Goal: Task Accomplishment & Management: Complete application form

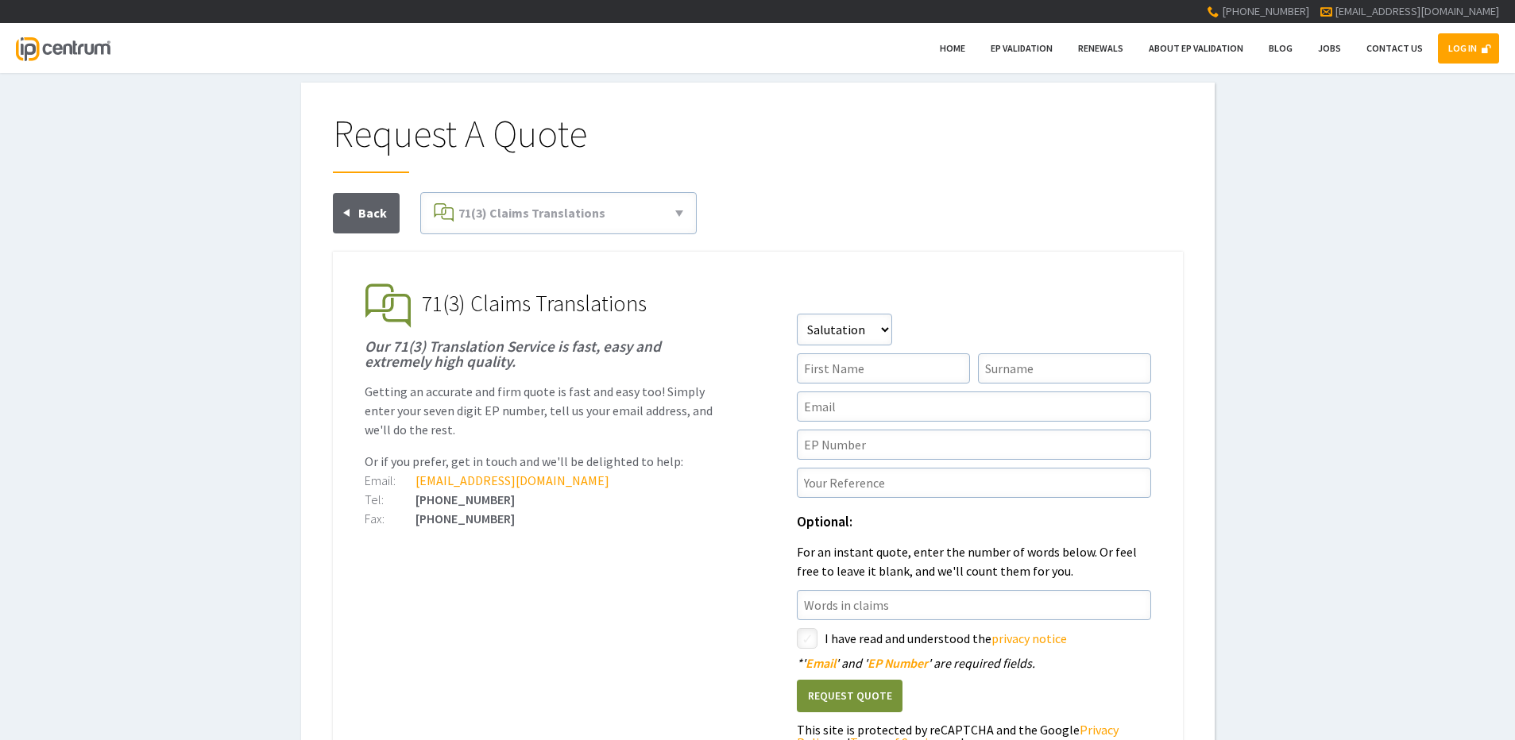
click at [1452, 49] on link "LOG IN" at bounding box center [1468, 48] width 61 height 30
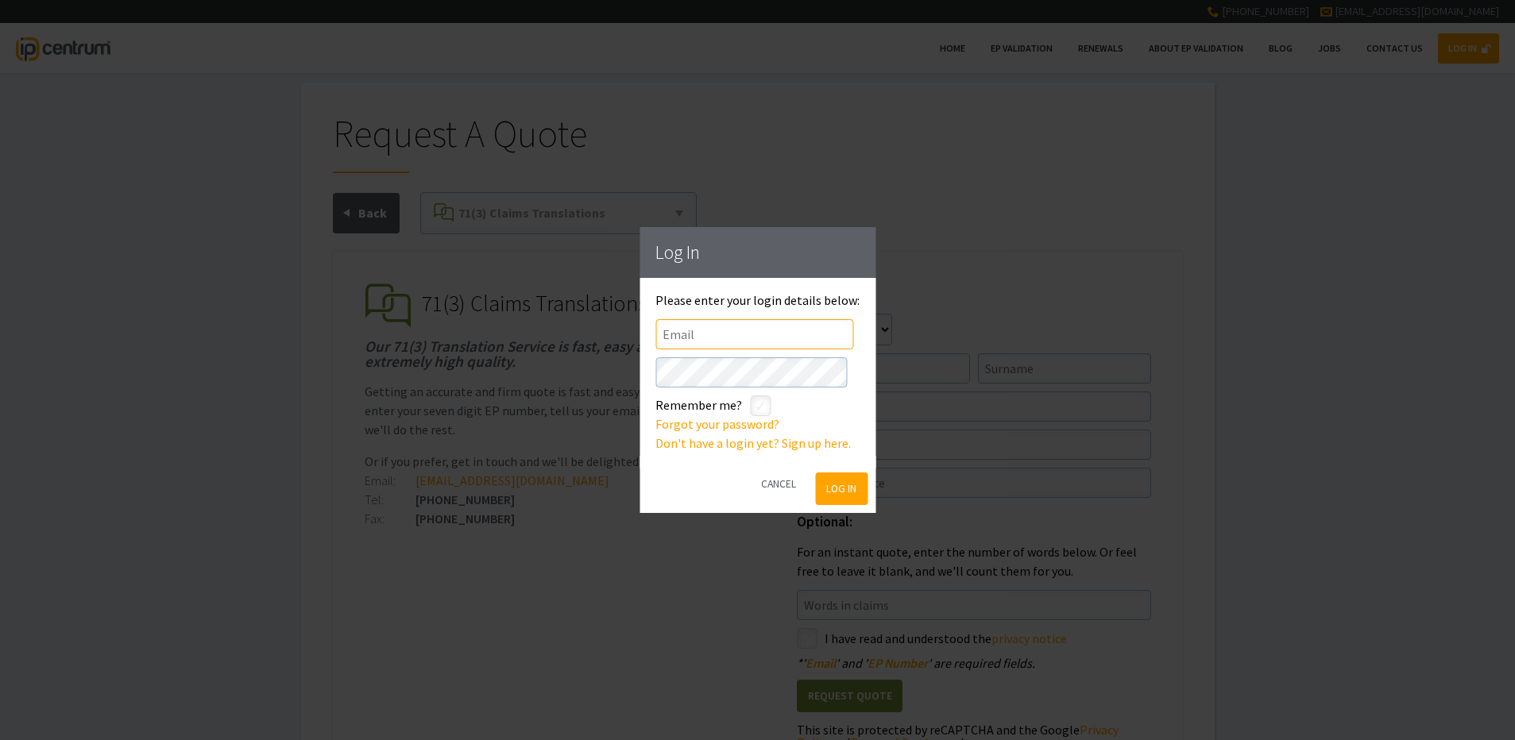
click at [730, 337] on input"] "text" at bounding box center [754, 334] width 198 height 30
type input"] "[EMAIL_ADDRESS][DOMAIN_NAME]"
click at [850, 494] on button "Log In" at bounding box center [842, 489] width 52 height 33
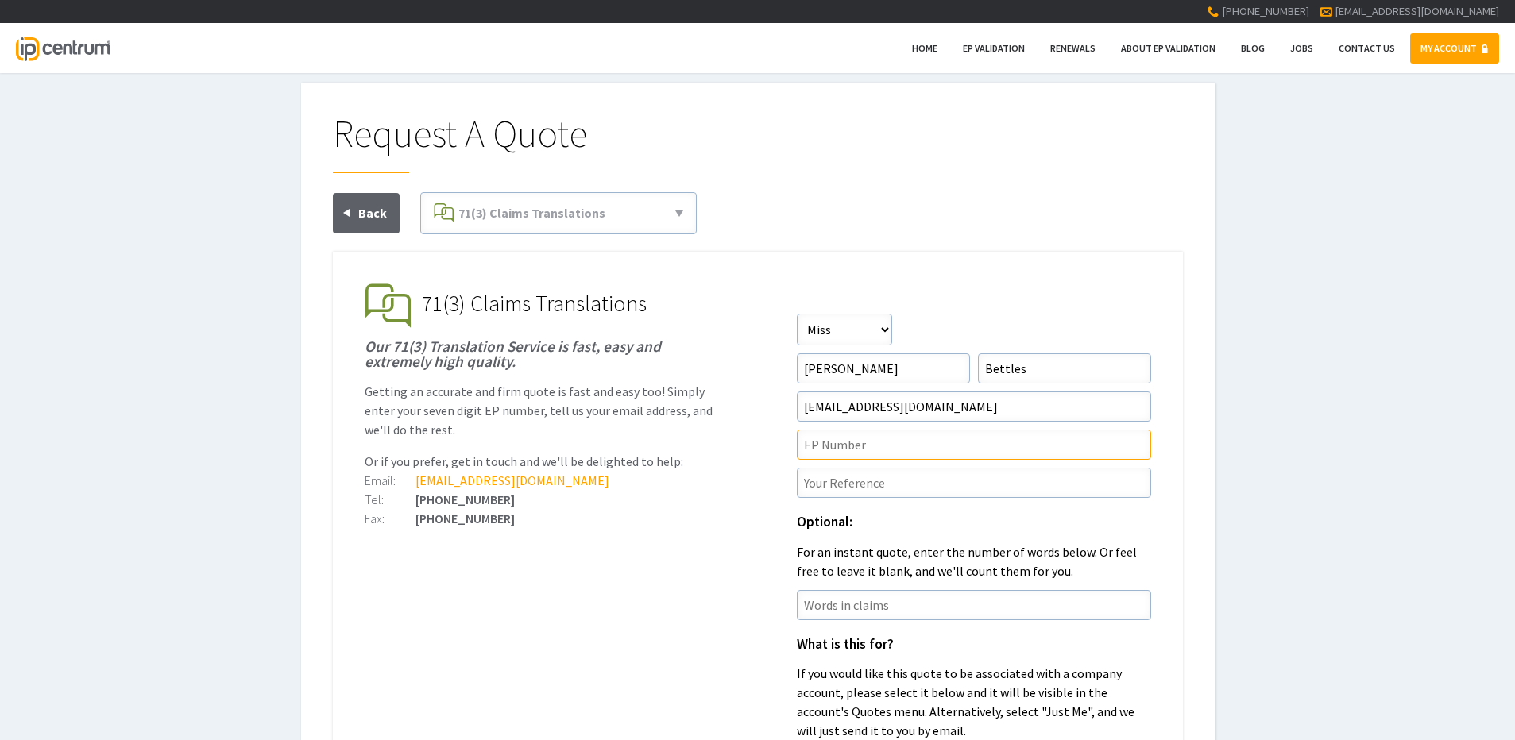
click at [840, 450] on input"] "text" at bounding box center [974, 445] width 354 height 30
paste input"] "4389744"
click at [817, 441] on input"] "4389744" at bounding box center [974, 445] width 354 height 30
type input"] "4389744"
click at [855, 478] on input"] "text" at bounding box center [974, 483] width 354 height 30
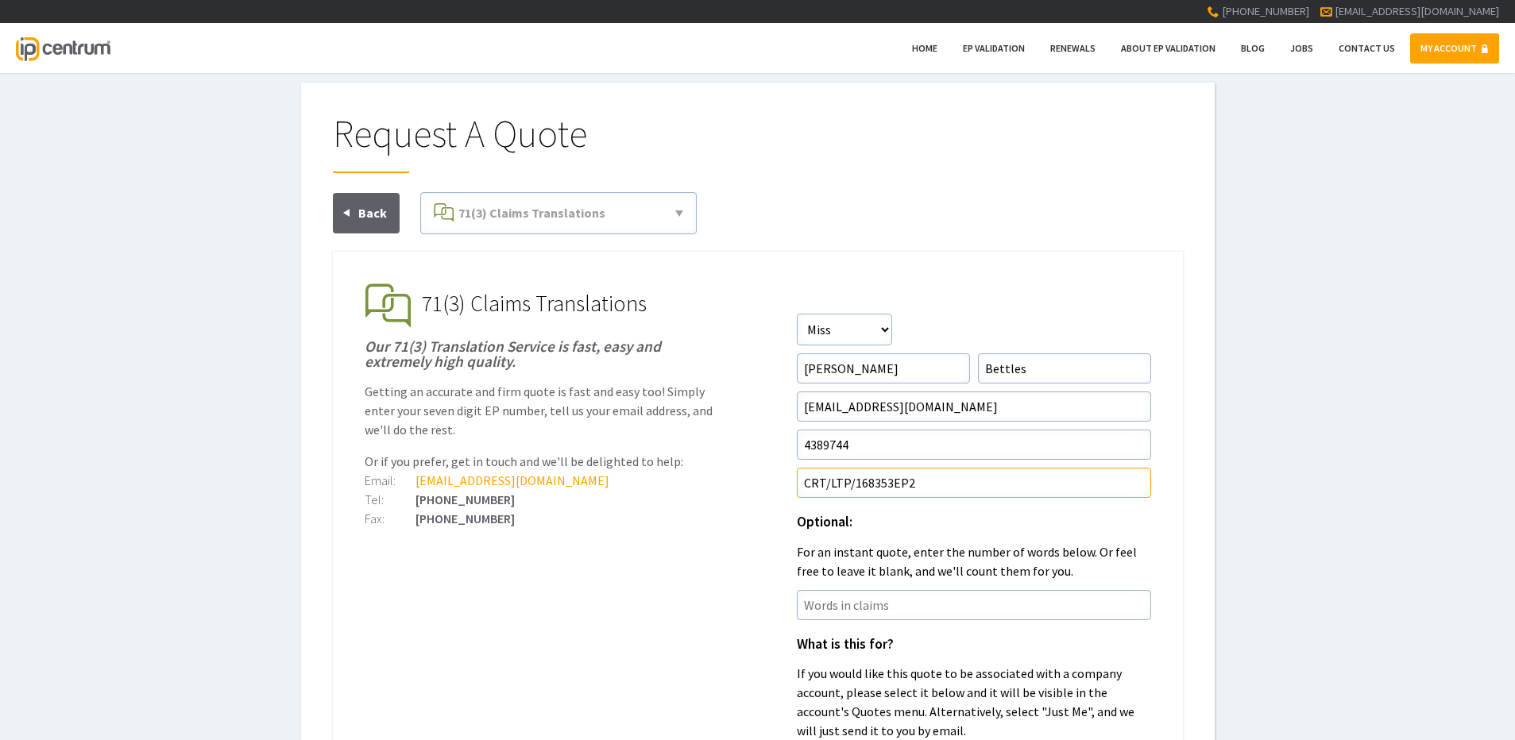
type input"] "CRT/LTP/168353EP2"
click at [902, 596] on input"] "text" at bounding box center [974, 605] width 354 height 30
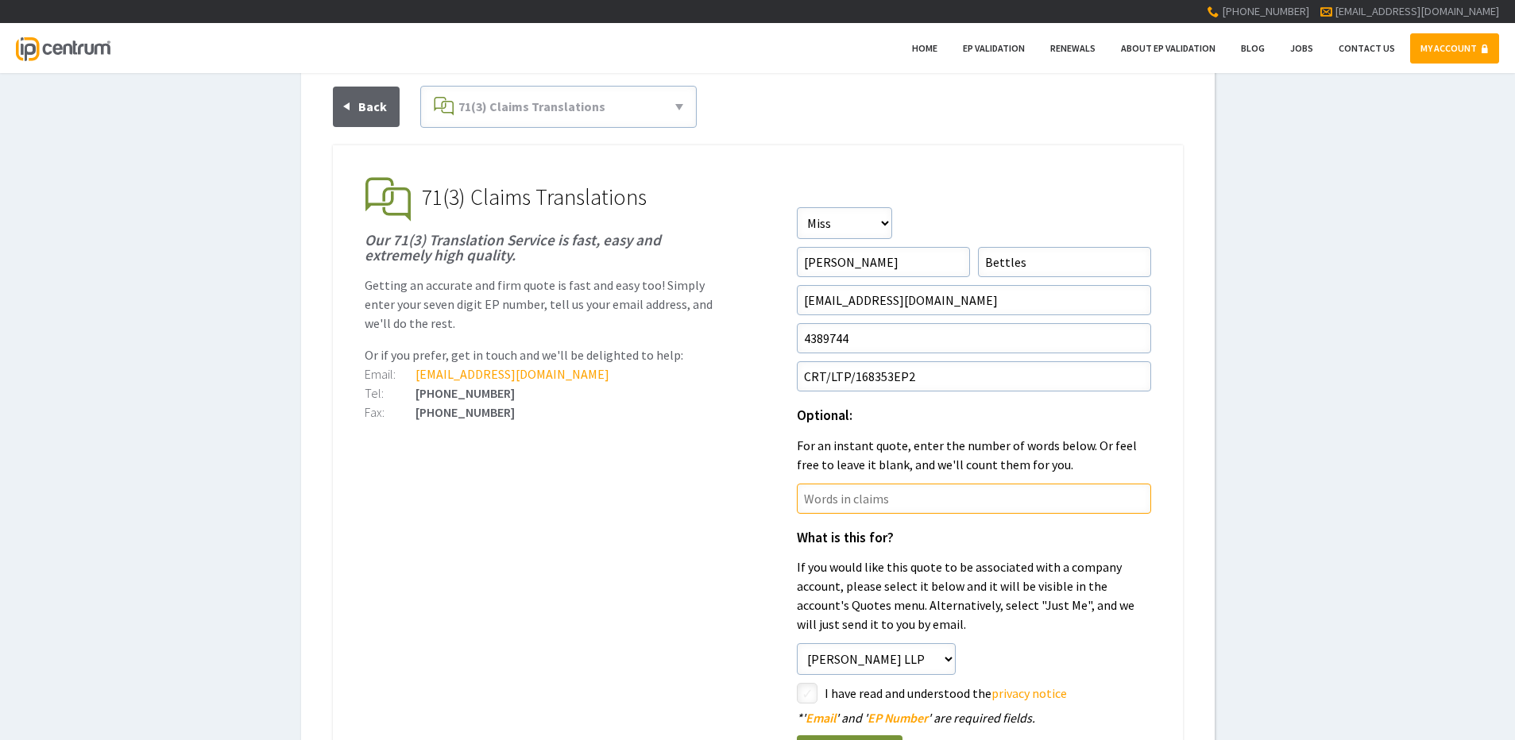
scroll to position [238, 0]
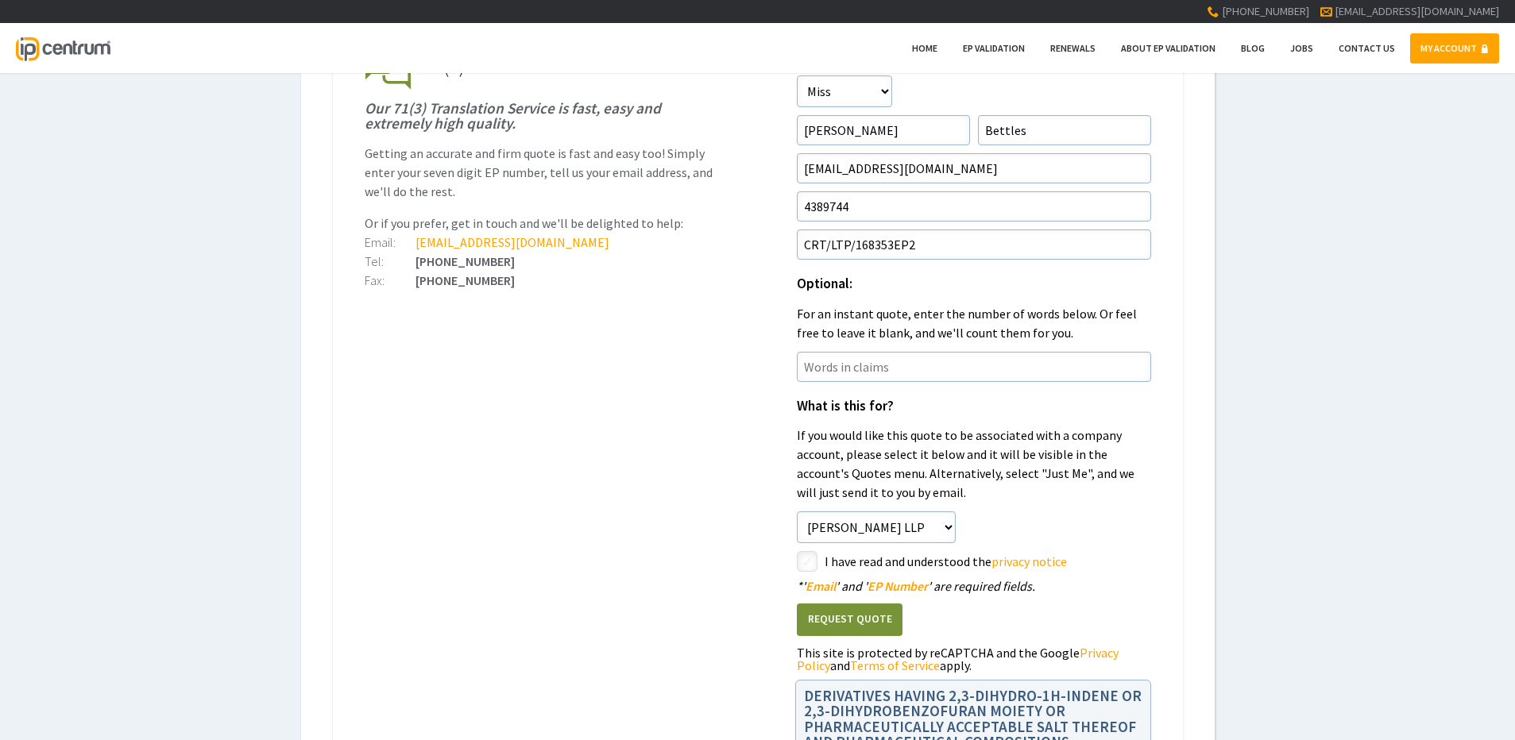
click at [884, 563] on label "I have read and understood the privacy notice" at bounding box center [988, 561] width 326 height 21
click at [808, 561] on input"] "checkbox" at bounding box center [809, 563] width 19 height 19
checkbox input"] "true"
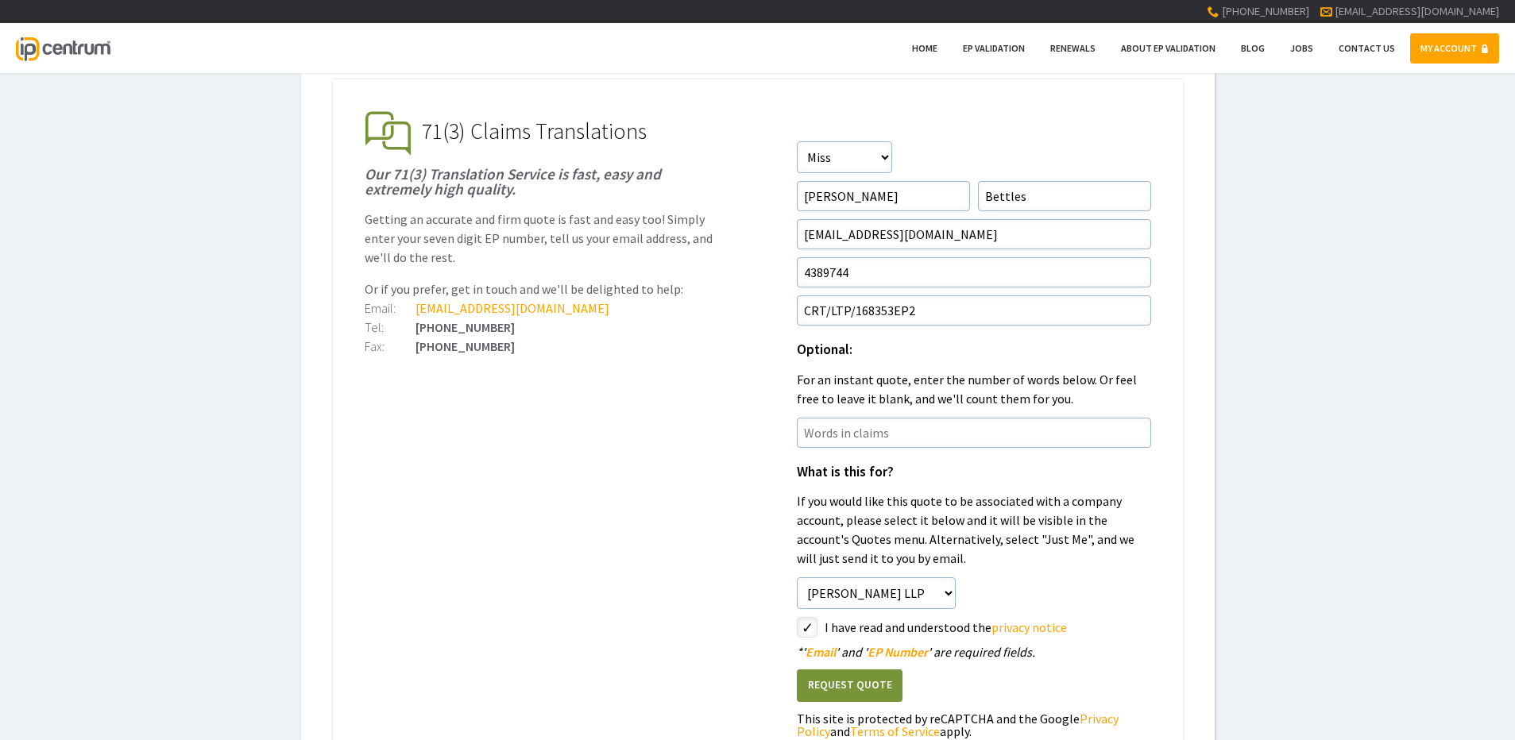
scroll to position [79, 0]
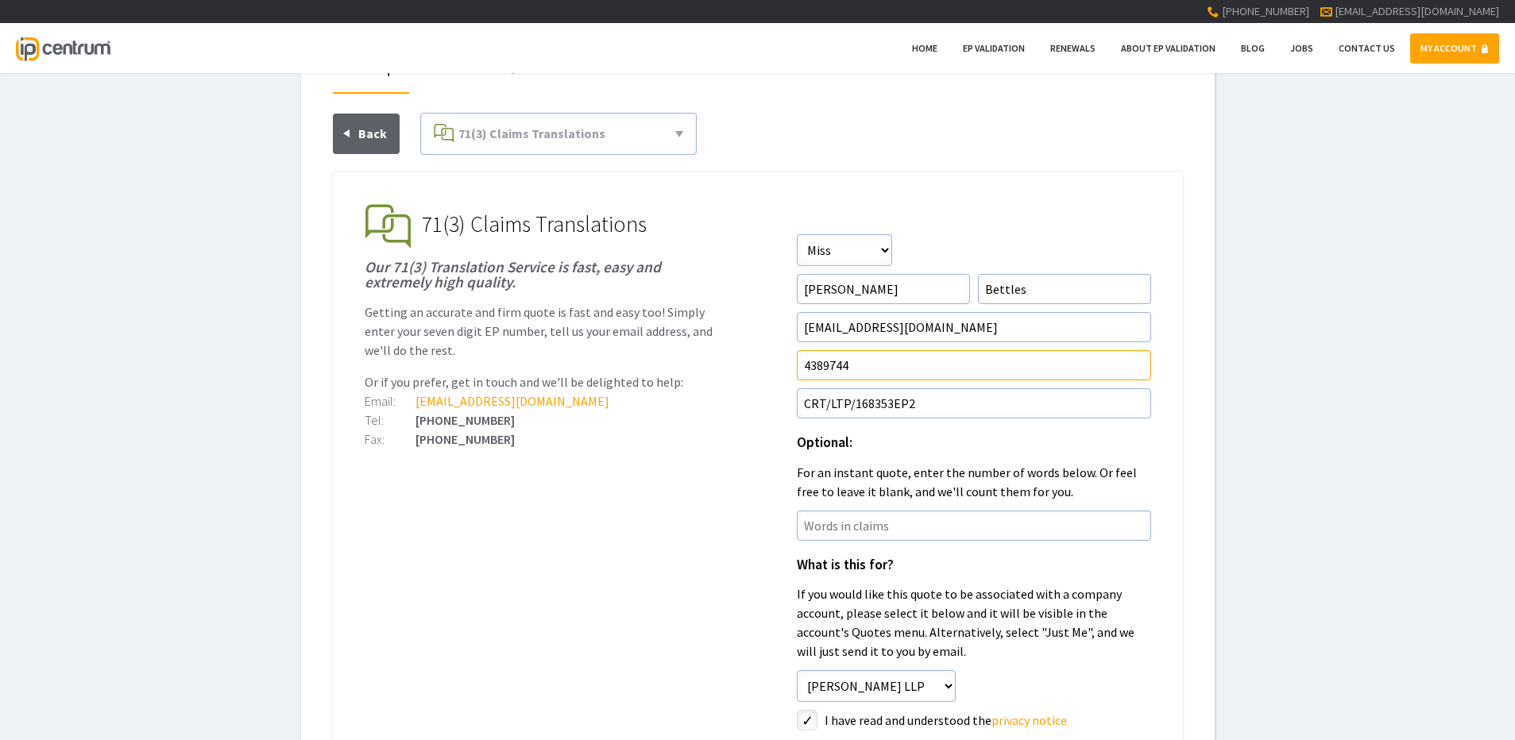
drag, startPoint x: 818, startPoint y: 371, endPoint x: 827, endPoint y: 373, distance: 9.1
click at [818, 371] on input"] "4389744" at bounding box center [974, 365] width 354 height 30
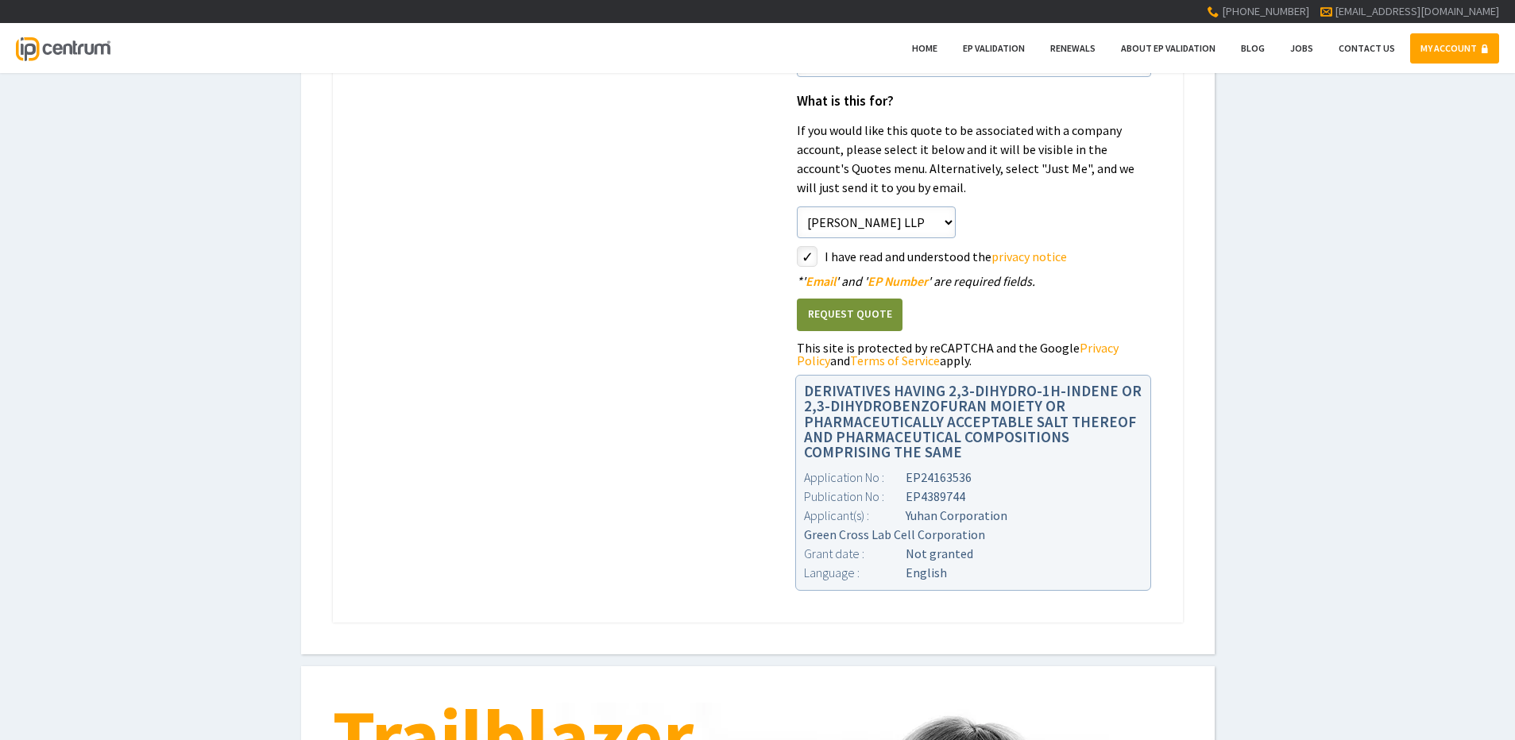
scroll to position [715, 0]
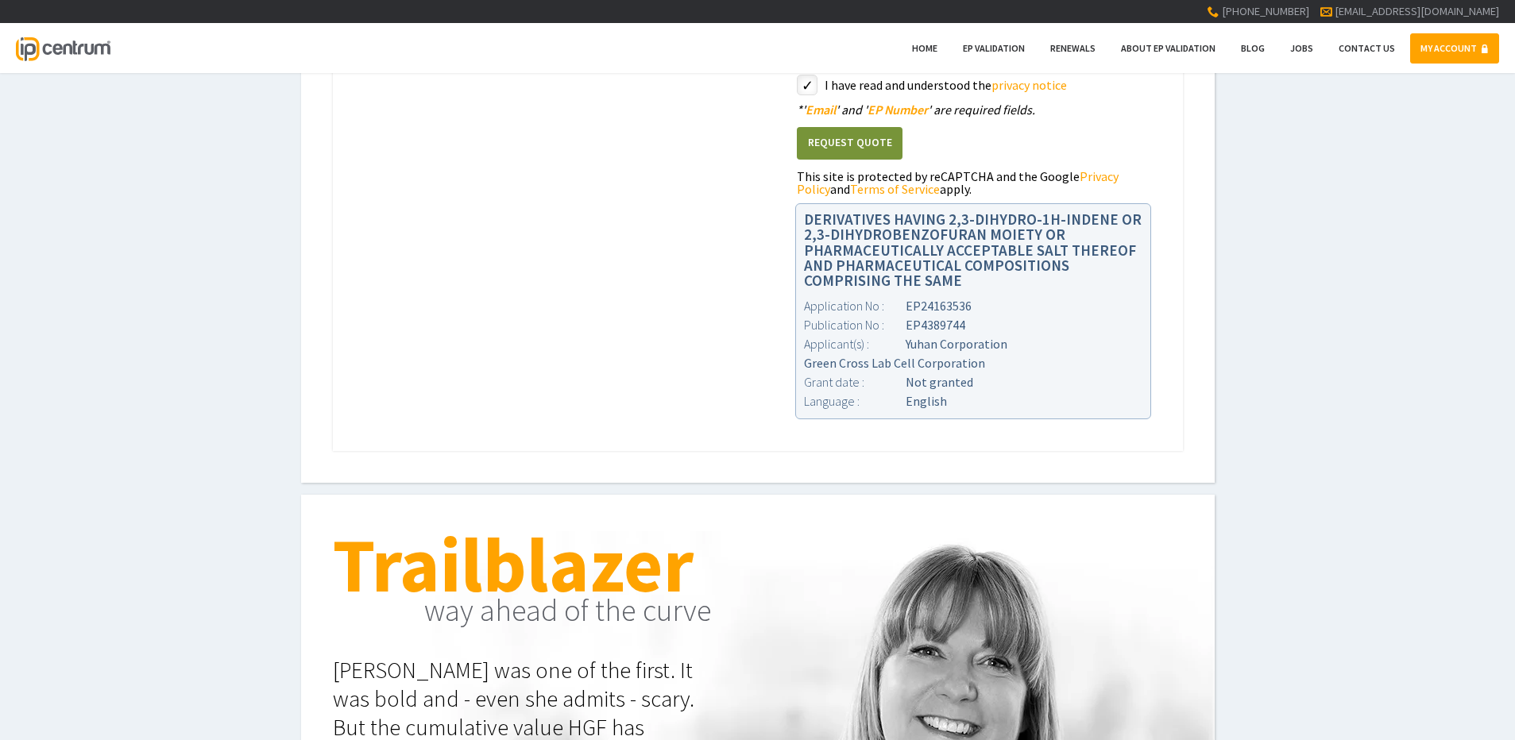
click at [813, 142] on button "Request Quote" at bounding box center [850, 143] width 106 height 33
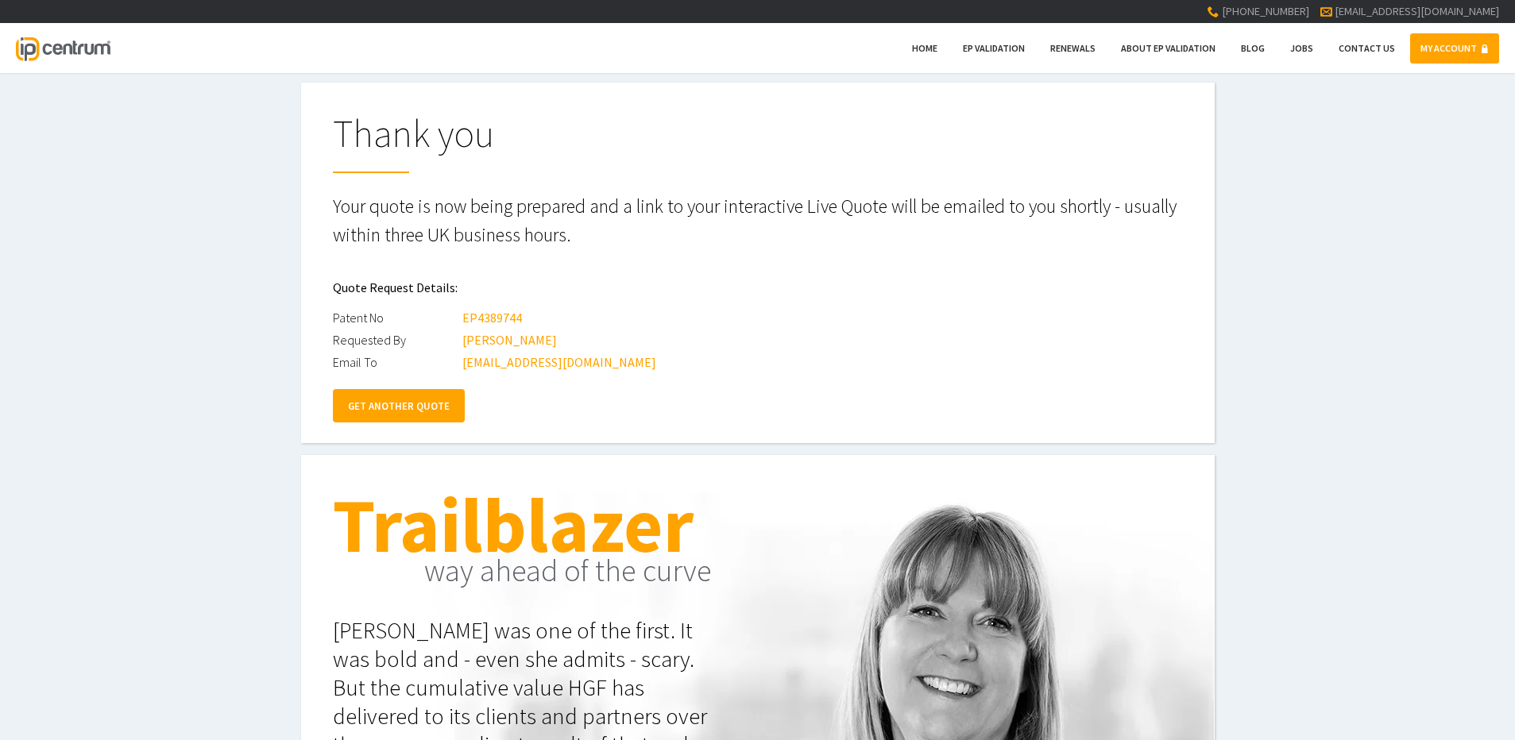
click at [419, 409] on link "GET ANOTHER QUOTE" at bounding box center [399, 405] width 132 height 33
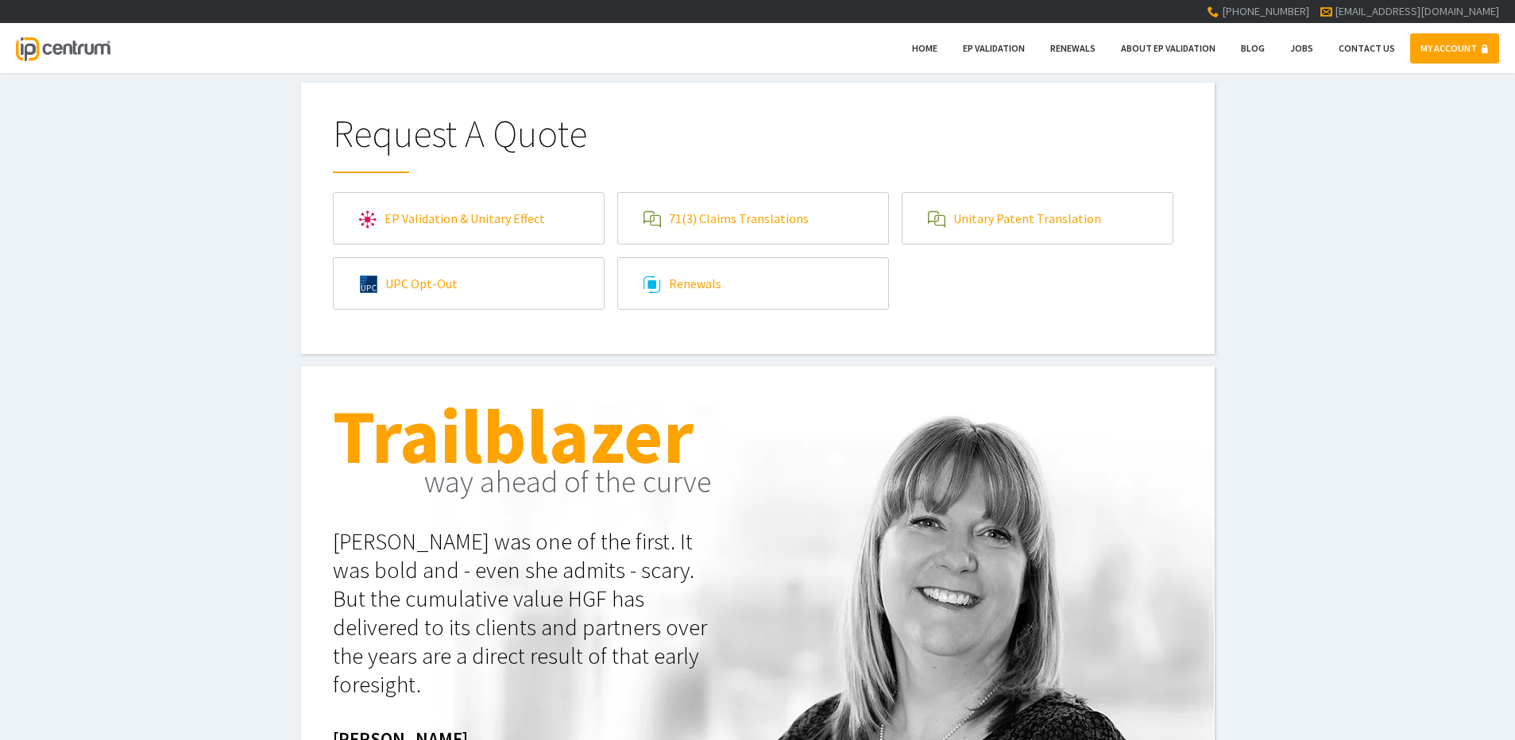
click at [672, 228] on link "71(3) Claims Translations" at bounding box center [753, 218] width 270 height 51
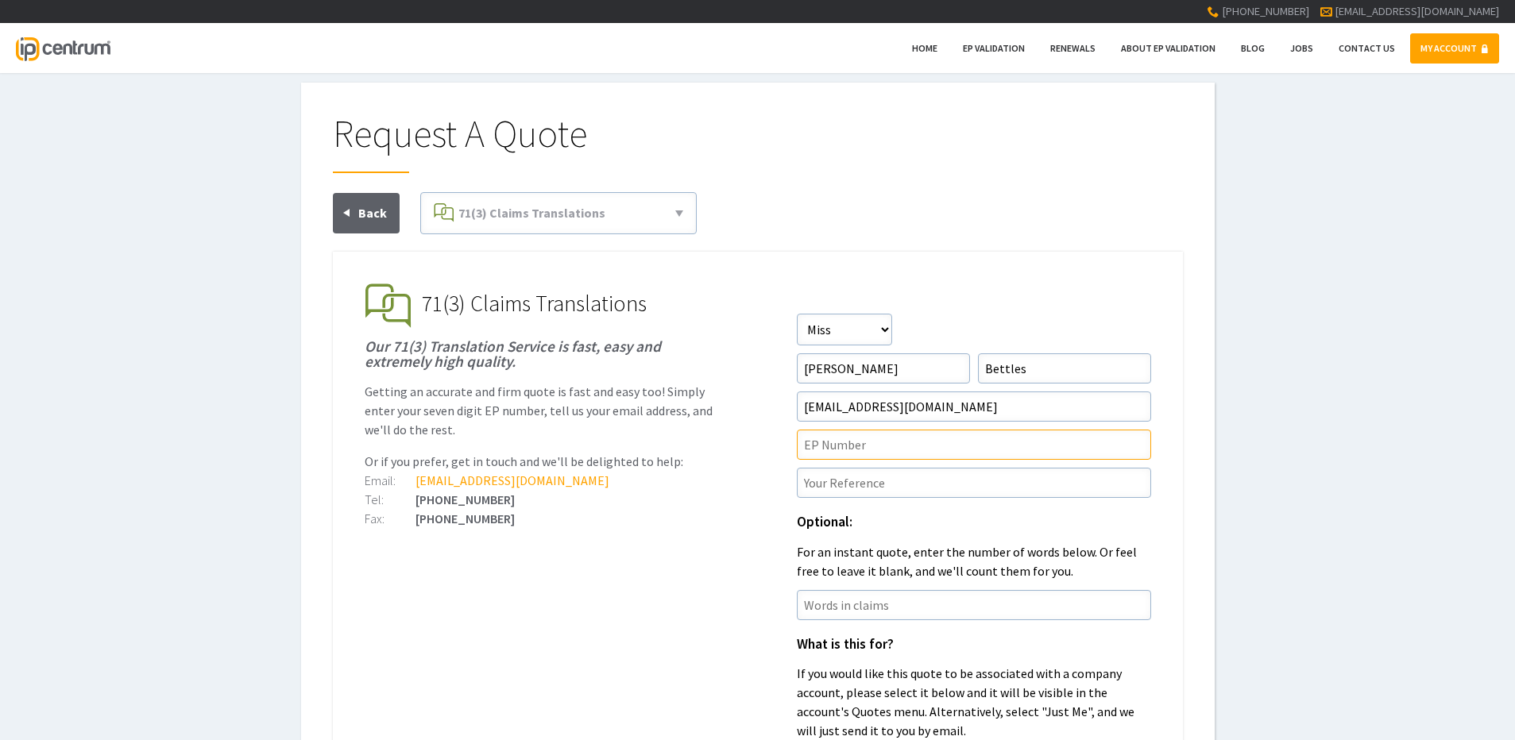
click at [887, 441] on input"] "text" at bounding box center [974, 445] width 354 height 30
click at [858, 450] on input"] "text" at bounding box center [974, 445] width 354 height 30
paste input"] "4452924"
click at [821, 443] on input"] "4452924" at bounding box center [974, 445] width 354 height 30
type input"] "4452924"
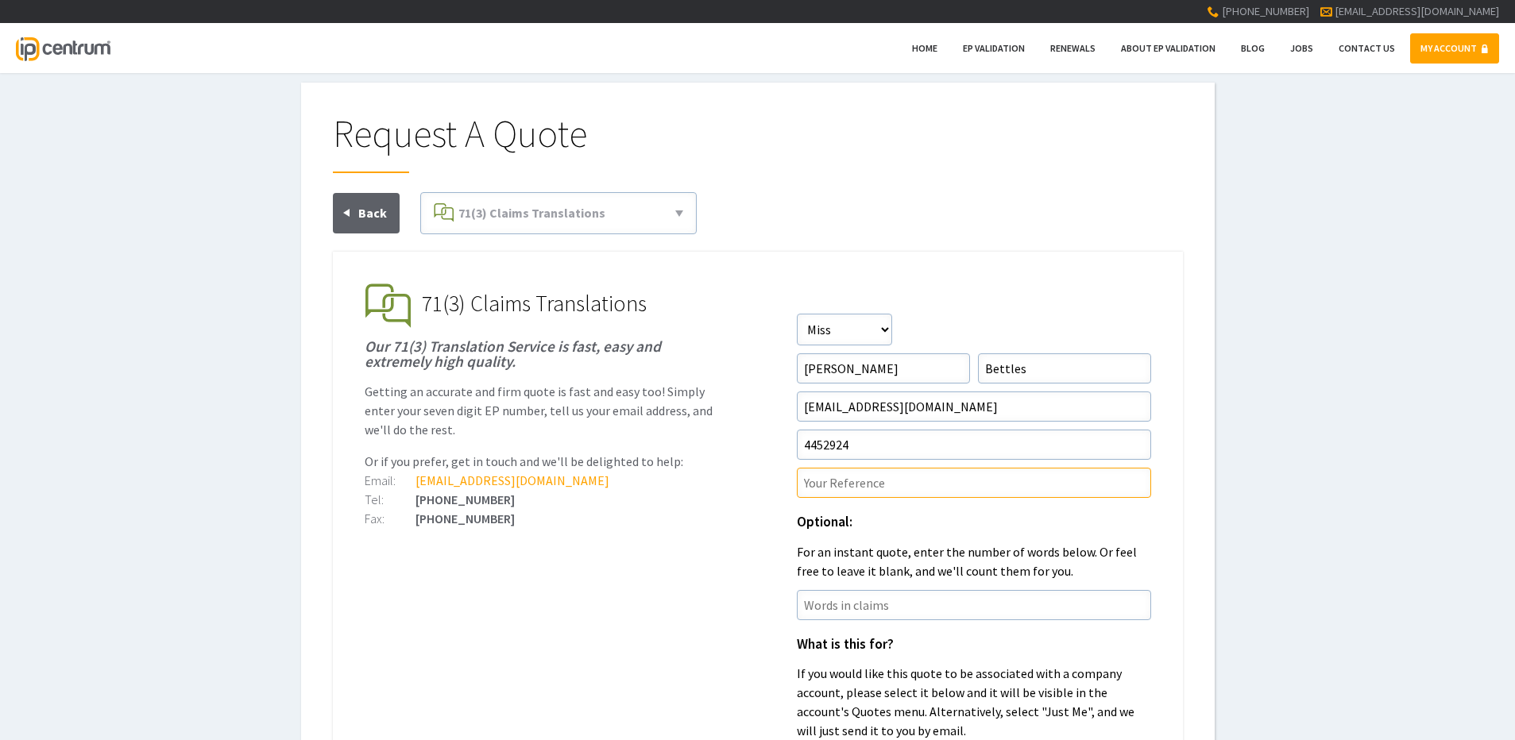
drag, startPoint x: 892, startPoint y: 476, endPoint x: 50, endPoint y: 423, distance: 843.7
click at [877, 476] on input"] "text" at bounding box center [974, 483] width 354 height 30
type input"] "c"
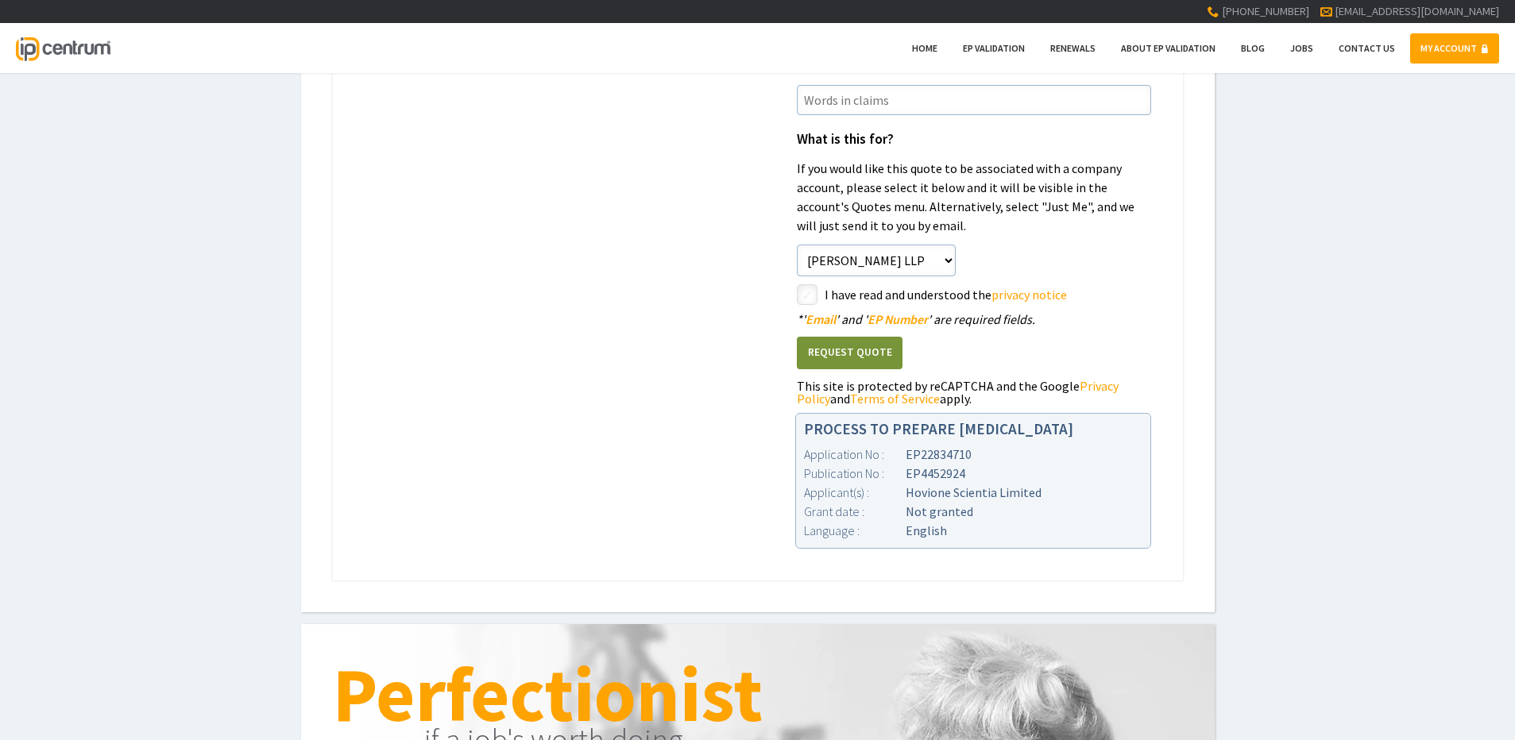
scroll to position [477, 0]
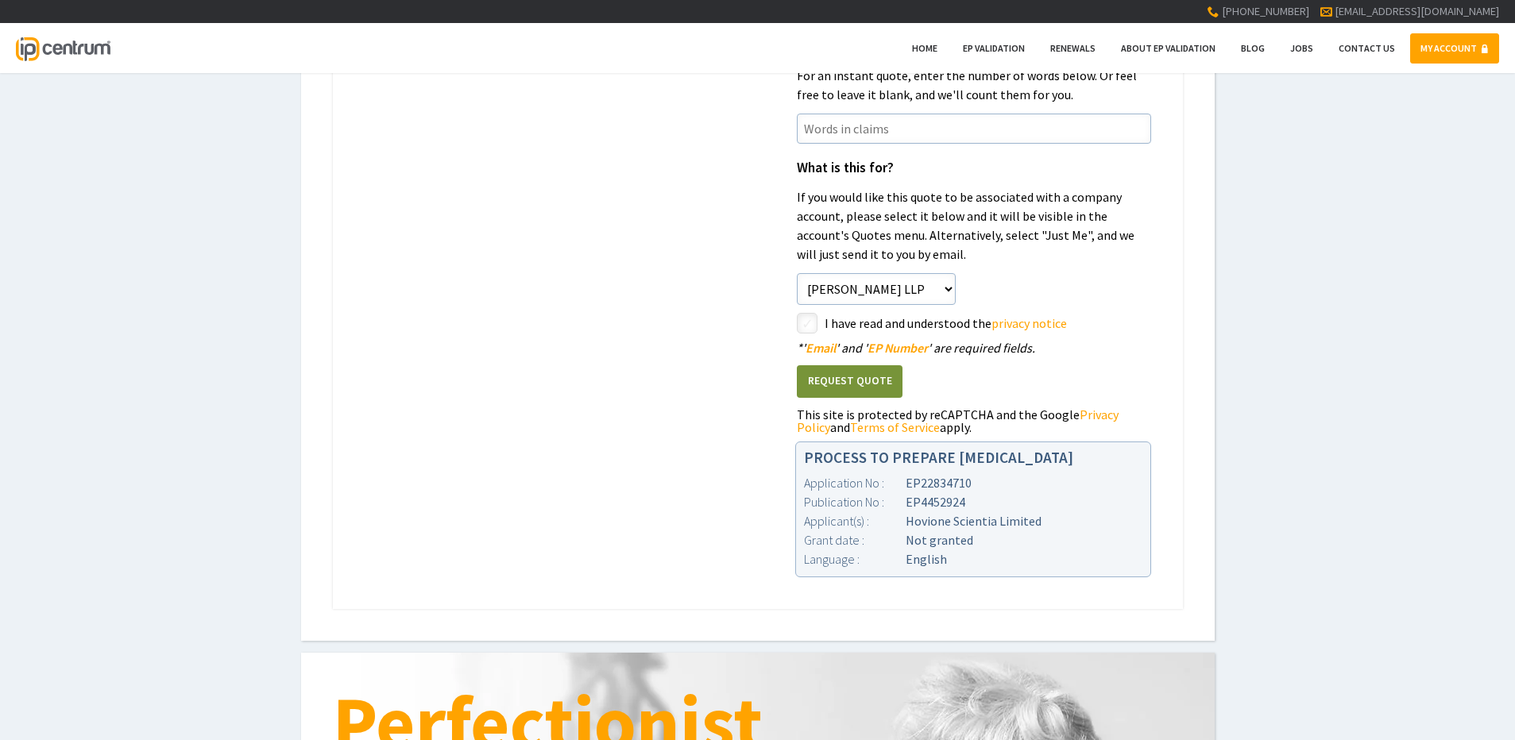
type input"] "CRT/LTP/168522EP1"
click at [867, 327] on label "I have read and understood the privacy notice" at bounding box center [988, 323] width 326 height 21
click at [800, 326] on input"] "checkbox" at bounding box center [809, 324] width 19 height 19
checkbox input"] "true"
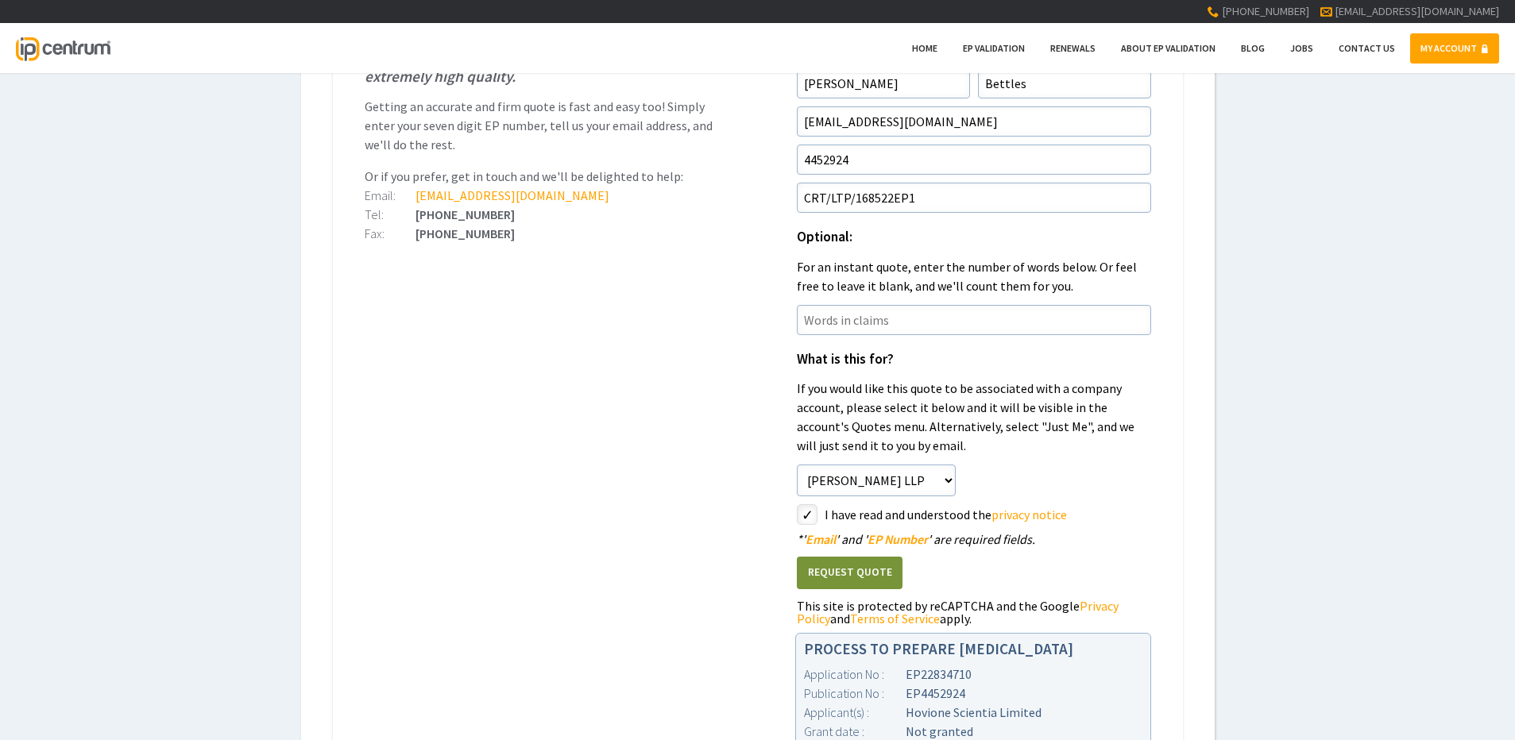
scroll to position [318, 0]
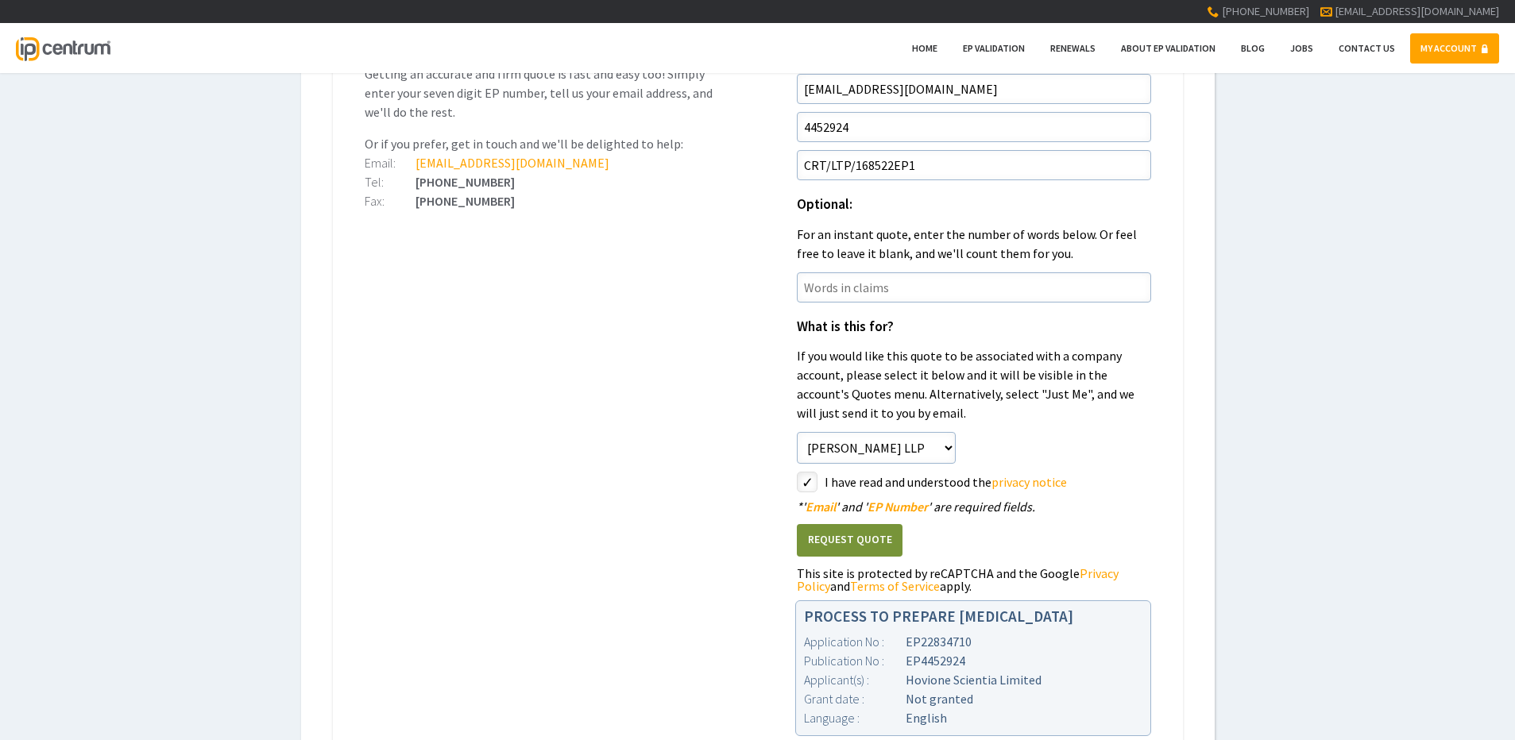
click at [867, 539] on button "Request Quote" at bounding box center [850, 540] width 106 height 33
